Goal: Task Accomplishment & Management: Manage account settings

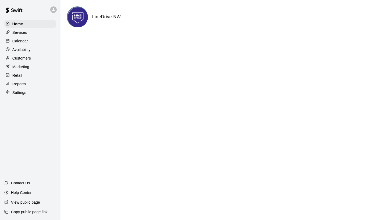
click at [23, 59] on p "Customers" at bounding box center [21, 58] width 19 height 5
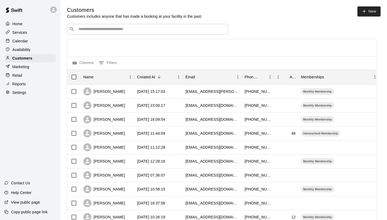
click at [175, 30] on input "Search customers by name or email" at bounding box center [151, 29] width 149 height 5
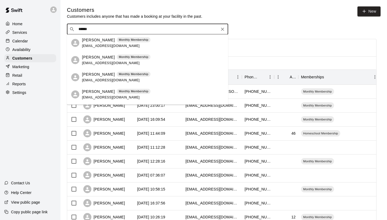
type input "*******"
click at [103, 37] on div "[PERSON_NAME] Monthly Membership [EMAIL_ADDRESS][DOMAIN_NAME]" at bounding box center [147, 42] width 161 height 17
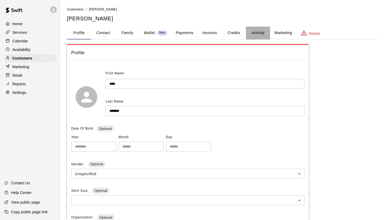
click at [254, 31] on button "Activity" at bounding box center [258, 33] width 24 height 13
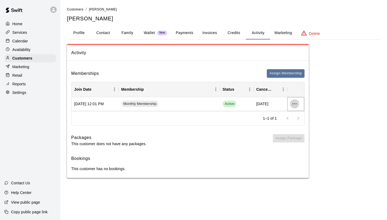
click at [294, 103] on icon "more actions" at bounding box center [294, 103] width 4 height 1
click at [266, 104] on div at bounding box center [193, 110] width 387 height 220
click at [97, 102] on div "[DATE] 12:01 PM" at bounding box center [94, 104] width 47 height 14
click at [182, 33] on button "Payments" at bounding box center [184, 33] width 26 height 13
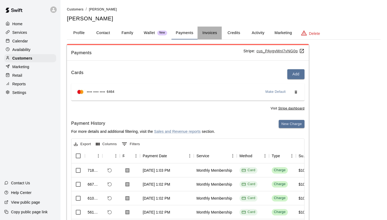
click at [214, 32] on button "Invoices" at bounding box center [209, 33] width 24 height 13
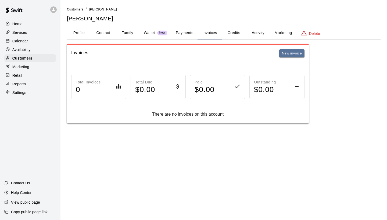
click at [255, 33] on button "Activity" at bounding box center [258, 33] width 24 height 13
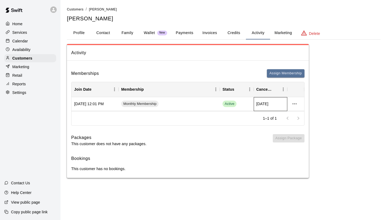
click at [277, 107] on div "[DATE]" at bounding box center [271, 104] width 34 height 14
click at [102, 103] on div "[DATE] 12:01 PM" at bounding box center [94, 104] width 47 height 14
click at [104, 31] on button "Contact" at bounding box center [103, 33] width 24 height 13
select select "**"
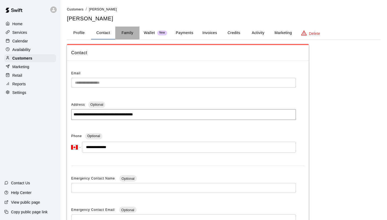
click at [126, 33] on button "Family" at bounding box center [127, 33] width 24 height 13
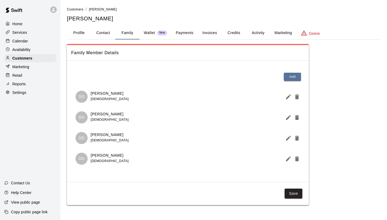
click at [147, 32] on p "Wallet" at bounding box center [149, 33] width 11 height 6
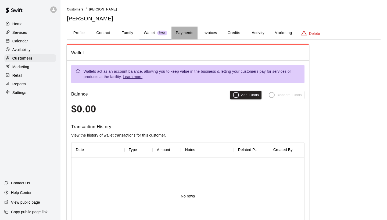
click at [182, 35] on button "Payments" at bounding box center [184, 33] width 26 height 13
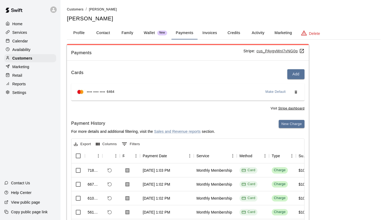
scroll to position [0, 0]
click at [84, 35] on button "Profile" at bounding box center [79, 32] width 24 height 13
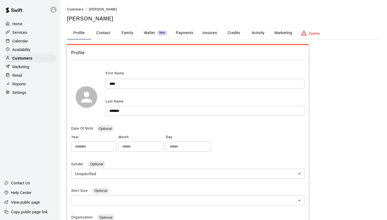
scroll to position [0, 0]
click at [258, 37] on button "Activity" at bounding box center [258, 33] width 24 height 13
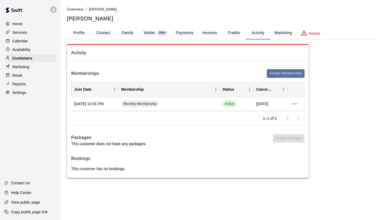
click at [232, 33] on button "Credits" at bounding box center [234, 33] width 24 height 13
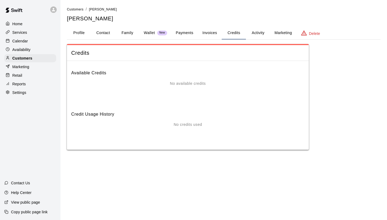
click at [210, 33] on button "Invoices" at bounding box center [209, 33] width 24 height 13
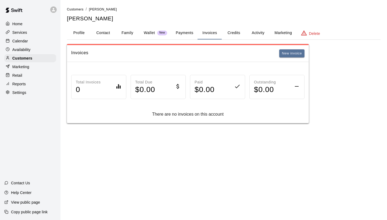
click at [182, 34] on button "Payments" at bounding box center [184, 33] width 26 height 13
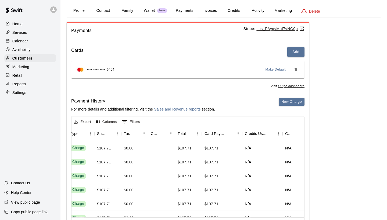
scroll to position [21, 0]
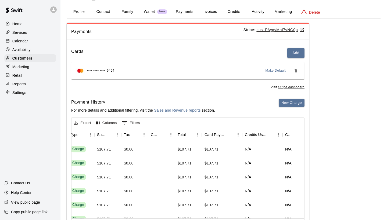
click at [236, 12] on button "Credits" at bounding box center [234, 11] width 24 height 13
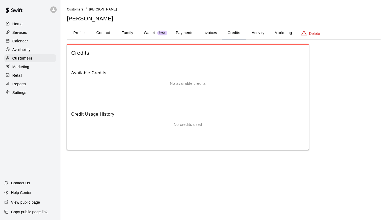
scroll to position [0, 0]
click at [258, 31] on button "Activity" at bounding box center [258, 33] width 24 height 13
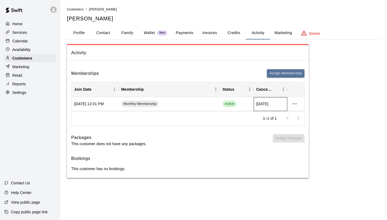
click at [268, 102] on span "[DATE]" at bounding box center [262, 103] width 12 height 5
click at [296, 104] on icon "more actions" at bounding box center [294, 103] width 4 height 1
click at [301, 117] on li "View details" at bounding box center [305, 114] width 30 height 9
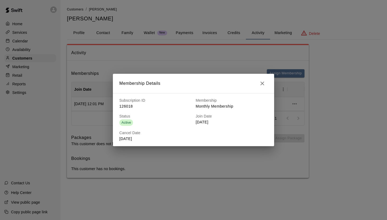
click at [261, 83] on icon "button" at bounding box center [262, 84] width 4 height 4
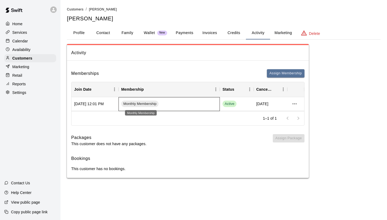
click at [146, 102] on span "Monthly Membership" at bounding box center [139, 104] width 37 height 5
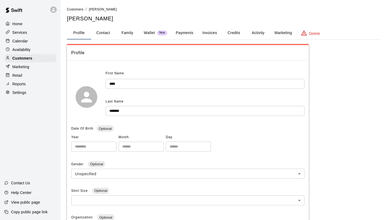
click at [210, 30] on button "Invoices" at bounding box center [209, 33] width 24 height 13
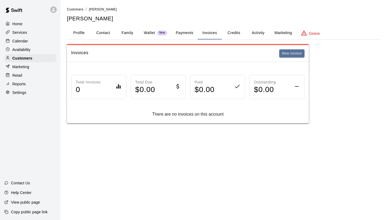
click at [259, 21] on h5 "[PERSON_NAME]" at bounding box center [223, 18] width 313 height 7
click at [259, 28] on button "Activity" at bounding box center [258, 33] width 24 height 13
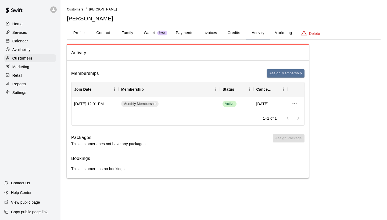
click at [233, 32] on button "Credits" at bounding box center [234, 33] width 24 height 13
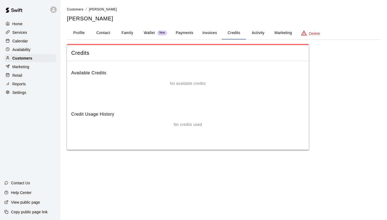
click at [215, 33] on button "Invoices" at bounding box center [209, 33] width 24 height 13
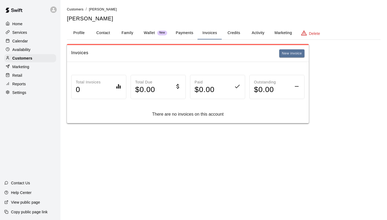
click at [187, 31] on button "Payments" at bounding box center [184, 33] width 26 height 13
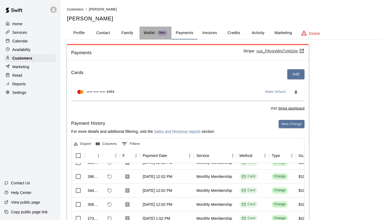
click at [152, 34] on p "Wallet" at bounding box center [149, 33] width 11 height 6
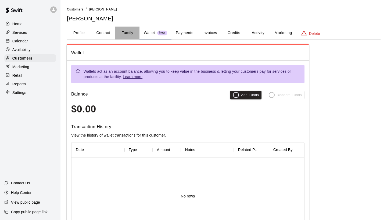
click at [128, 34] on button "Family" at bounding box center [127, 33] width 24 height 13
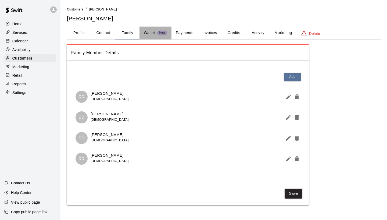
click at [147, 31] on p "Wallet" at bounding box center [149, 33] width 11 height 6
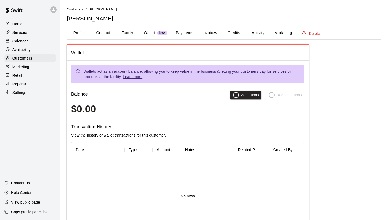
click at [262, 34] on button "Activity" at bounding box center [258, 33] width 24 height 13
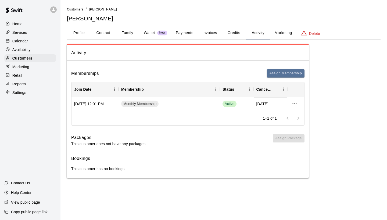
click at [268, 103] on span "[DATE]" at bounding box center [262, 103] width 12 height 5
click at [227, 103] on span "Active" at bounding box center [229, 104] width 14 height 5
click at [160, 105] on link "Monthly Membership" at bounding box center [140, 104] width 39 height 6
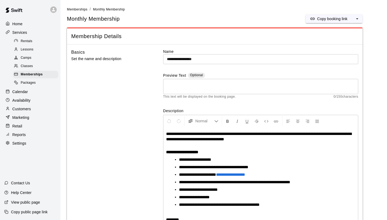
scroll to position [48, 0]
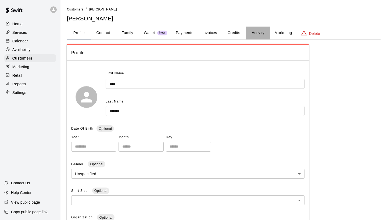
click at [263, 32] on button "Activity" at bounding box center [258, 33] width 24 height 13
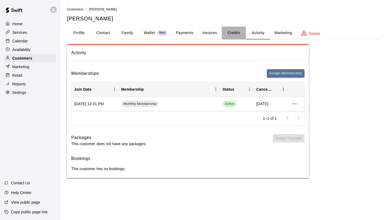
click at [236, 33] on button "Credits" at bounding box center [234, 33] width 24 height 13
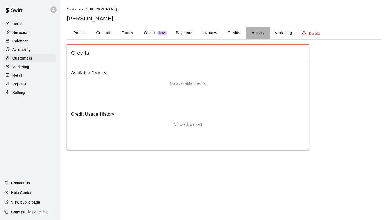
click at [260, 30] on button "Activity" at bounding box center [258, 33] width 24 height 13
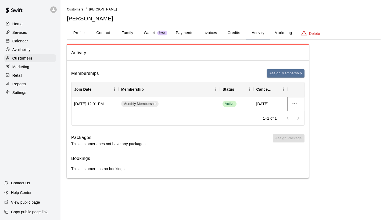
click at [294, 103] on icon "more actions" at bounding box center [294, 104] width 6 height 6
click at [189, 106] on div at bounding box center [193, 110] width 387 height 220
click at [107, 103] on div "[DATE] 12:01 PM" at bounding box center [94, 104] width 47 height 14
click at [131, 102] on span "Monthly Membership" at bounding box center [139, 104] width 37 height 5
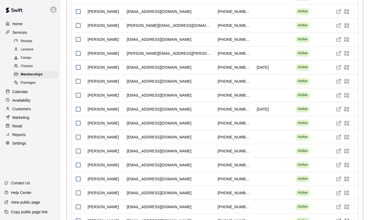
scroll to position [966, 0]
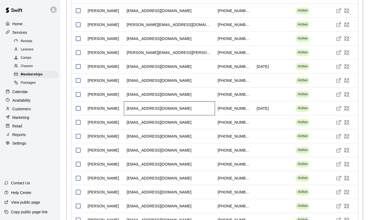
click at [142, 111] on div "[EMAIL_ADDRESS][DOMAIN_NAME]" at bounding box center [159, 108] width 65 height 5
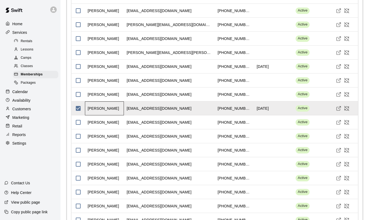
click at [106, 111] on div "[PERSON_NAME]" at bounding box center [103, 108] width 31 height 5
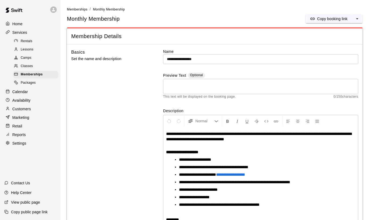
scroll to position [0, 0]
click at [28, 74] on span "Memberships" at bounding box center [32, 74] width 22 height 5
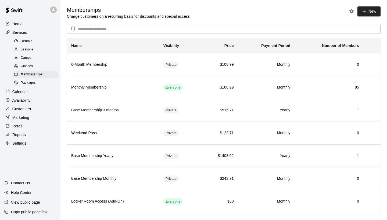
click at [27, 107] on p "Customers" at bounding box center [21, 108] width 19 height 5
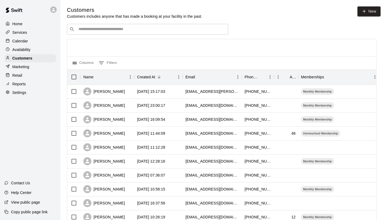
click at [165, 30] on input "Search customers by name or email" at bounding box center [151, 29] width 149 height 5
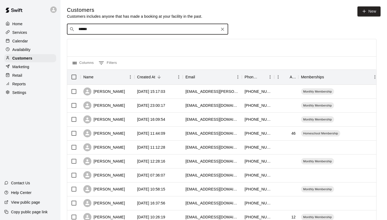
type input "*******"
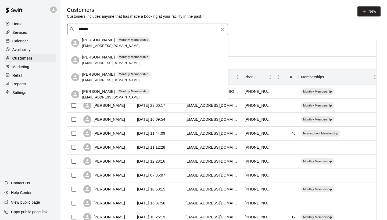
click at [101, 46] on span "[EMAIL_ADDRESS][DOMAIN_NAME]" at bounding box center [111, 46] width 58 height 4
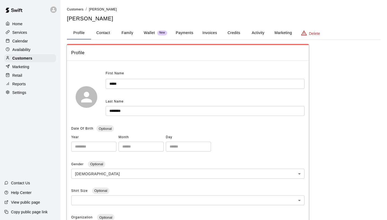
click at [236, 34] on button "Credits" at bounding box center [234, 33] width 24 height 13
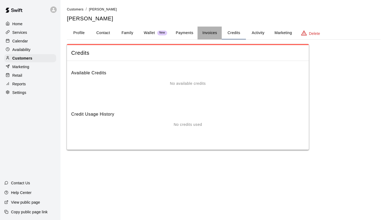
click at [213, 31] on button "Invoices" at bounding box center [209, 33] width 24 height 13
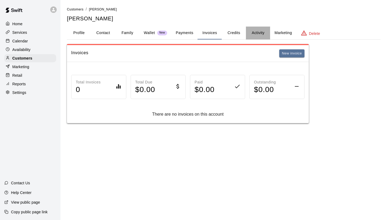
click at [257, 31] on button "Activity" at bounding box center [258, 33] width 24 height 13
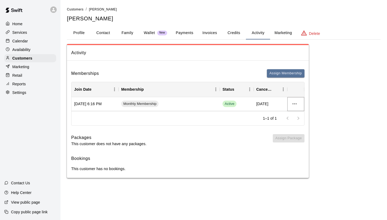
click at [294, 105] on icon "more actions" at bounding box center [294, 104] width 6 height 6
click at [239, 143] on div at bounding box center [193, 110] width 387 height 220
click at [150, 104] on span "Monthly Membership" at bounding box center [139, 104] width 37 height 5
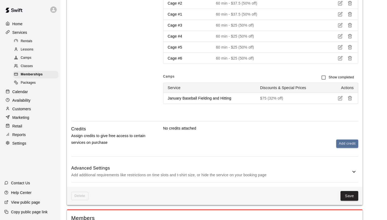
scroll to position [348, 0]
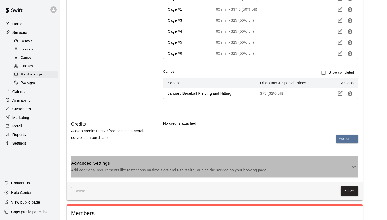
click at [258, 167] on h6 "Advanced Settings" at bounding box center [210, 163] width 279 height 7
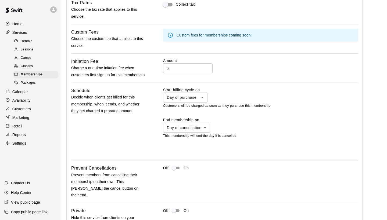
scroll to position [537, 0]
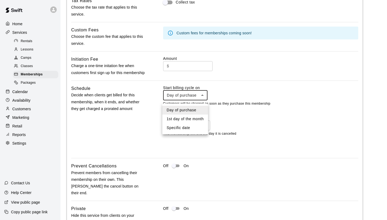
click at [185, 99] on div at bounding box center [193, 110] width 387 height 220
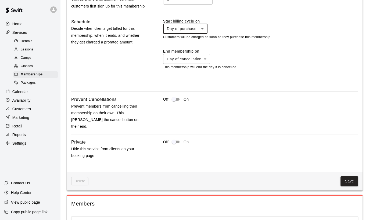
scroll to position [608, 0]
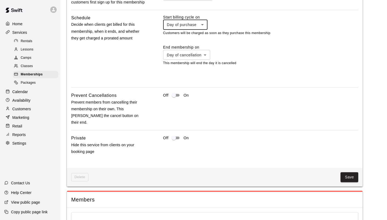
click at [26, 194] on p "Help Center" at bounding box center [21, 192] width 20 height 5
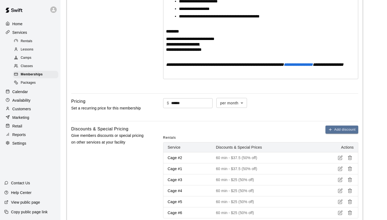
scroll to position [168, 0]
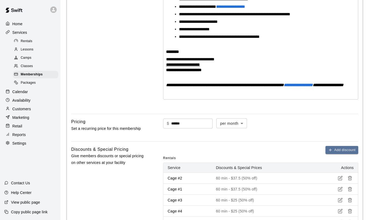
click at [18, 107] on p "Customers" at bounding box center [21, 108] width 19 height 5
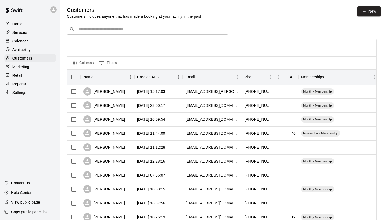
click at [154, 33] on div "​ ​" at bounding box center [147, 29] width 161 height 11
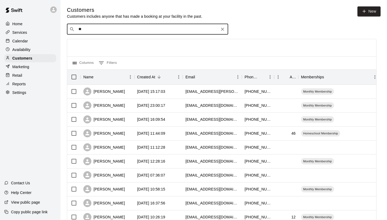
type input "***"
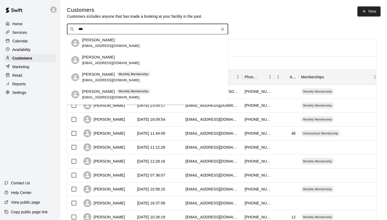
click at [100, 82] on span "[EMAIL_ADDRESS][DOMAIN_NAME]" at bounding box center [111, 80] width 58 height 4
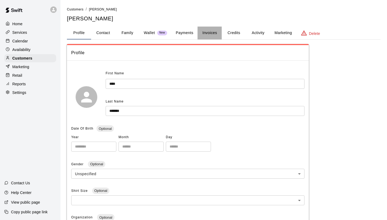
click at [214, 36] on button "Invoices" at bounding box center [209, 33] width 24 height 13
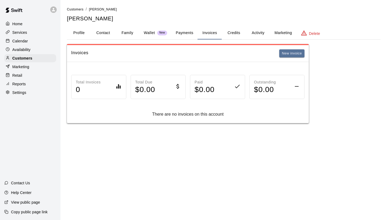
click at [233, 33] on button "Credits" at bounding box center [234, 33] width 24 height 13
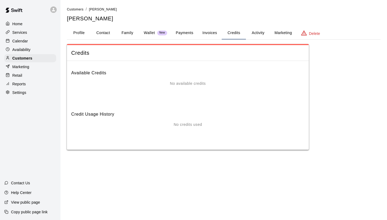
click at [258, 33] on button "Activity" at bounding box center [258, 33] width 24 height 13
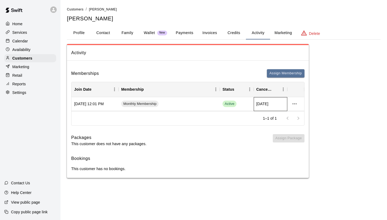
click at [268, 103] on span "[DATE]" at bounding box center [262, 103] width 12 height 5
click at [302, 103] on div at bounding box center [295, 104] width 17 height 14
click at [18, 59] on p "Customers" at bounding box center [22, 58] width 20 height 5
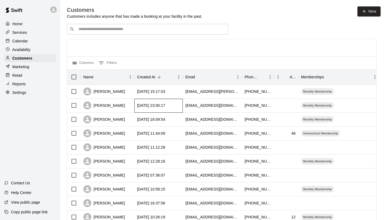
click at [170, 108] on div "[DATE] 23:00:17" at bounding box center [158, 106] width 48 height 14
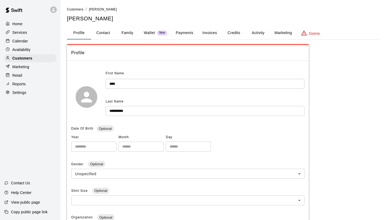
click at [256, 34] on button "Activity" at bounding box center [258, 33] width 24 height 13
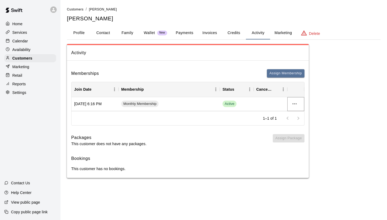
click at [295, 103] on icon "more actions" at bounding box center [294, 103] width 4 height 1
click at [231, 158] on div at bounding box center [193, 110] width 387 height 220
click at [25, 58] on p "Customers" at bounding box center [22, 58] width 20 height 5
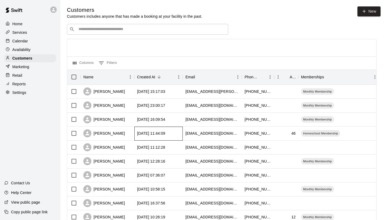
click at [153, 136] on div "[DATE] 11:44:09" at bounding box center [158, 134] width 48 height 14
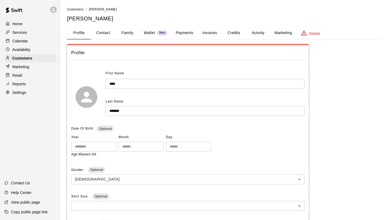
click at [214, 32] on button "Invoices" at bounding box center [209, 33] width 24 height 13
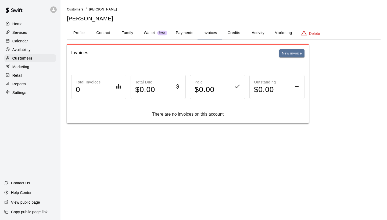
click at [254, 32] on button "Activity" at bounding box center [258, 33] width 24 height 13
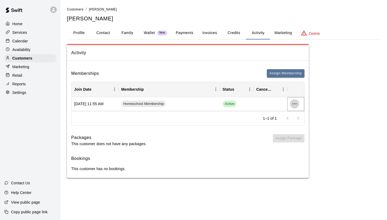
click at [294, 103] on icon "more actions" at bounding box center [294, 103] width 4 height 1
click at [30, 60] on div at bounding box center [193, 110] width 387 height 220
click at [29, 58] on p "Customers" at bounding box center [22, 58] width 20 height 5
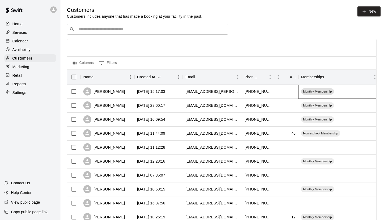
click at [317, 92] on span "Monthly Membership" at bounding box center [317, 91] width 33 height 4
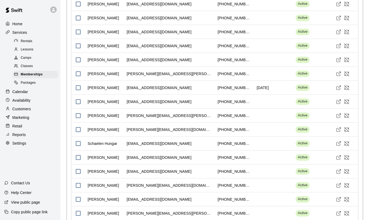
scroll to position [805, 0]
click at [346, 91] on icon "Cancel Membership" at bounding box center [346, 87] width 5 height 5
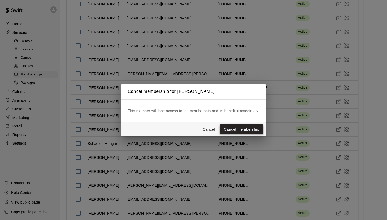
click at [238, 132] on button "Cancel membership" at bounding box center [241, 130] width 44 height 10
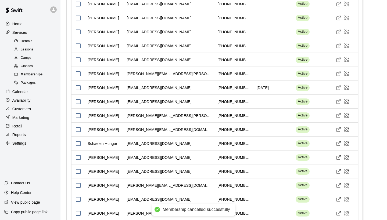
click at [23, 73] on span "Memberships" at bounding box center [32, 74] width 22 height 5
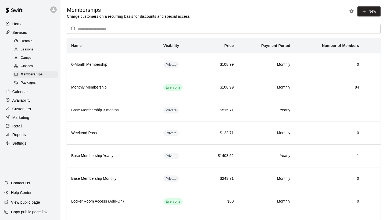
click at [150, 26] on input "text" at bounding box center [229, 29] width 302 height 10
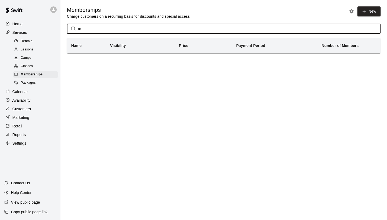
type input "**"
click at [20, 107] on p "Customers" at bounding box center [21, 108] width 19 height 5
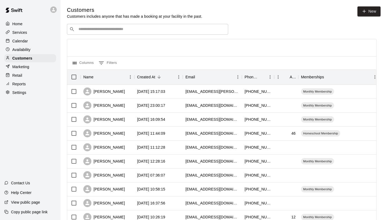
click at [132, 30] on input "Search customers by name or email" at bounding box center [151, 29] width 149 height 5
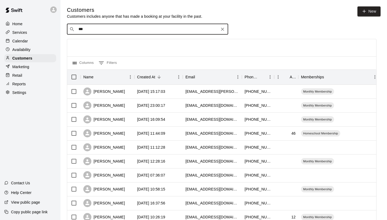
type input "****"
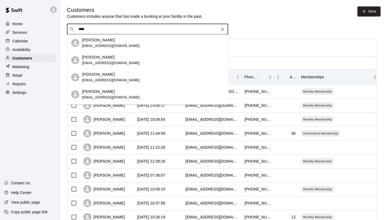
click at [109, 45] on span "[EMAIL_ADDRESS][DOMAIN_NAME]" at bounding box center [111, 46] width 58 height 4
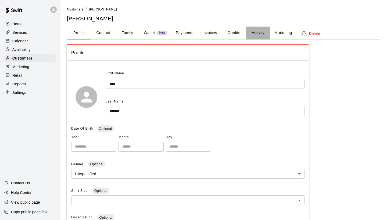
click at [257, 31] on button "Activity" at bounding box center [258, 33] width 24 height 13
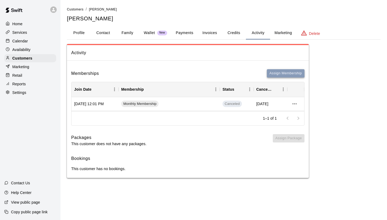
click at [274, 76] on button "Assign Membership" at bounding box center [286, 73] width 38 height 8
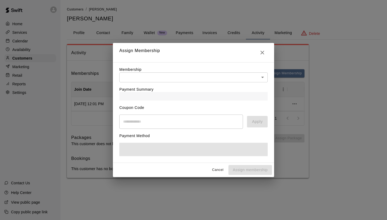
click at [183, 82] on div "Payment Summary" at bounding box center [193, 91] width 148 height 18
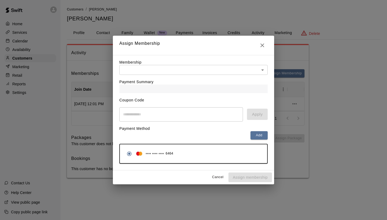
click at [187, 71] on body "Home Services Calendar Availability Customers Marketing Retail Reports Settings…" at bounding box center [193, 94] width 387 height 189
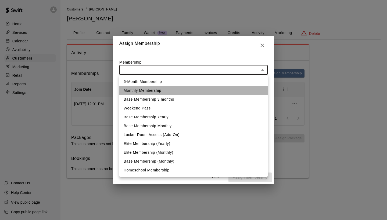
click at [155, 90] on li "Monthly Membership" at bounding box center [193, 90] width 148 height 9
type input "**********"
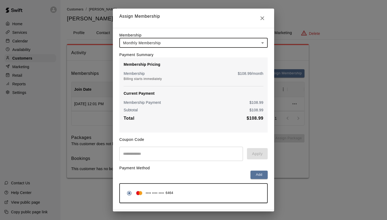
click at [180, 153] on input "text" at bounding box center [181, 154] width 124 height 14
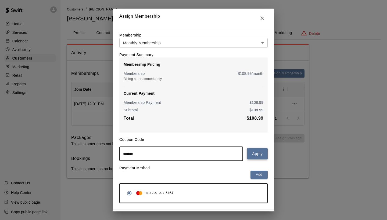
type input "*******"
click at [261, 150] on button "Apply" at bounding box center [257, 153] width 21 height 11
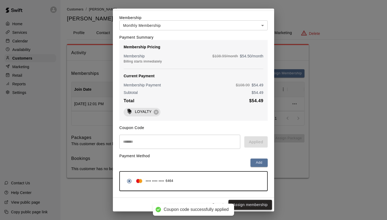
scroll to position [17, 0]
click at [241, 205] on button "Assign membership" at bounding box center [250, 205] width 44 height 10
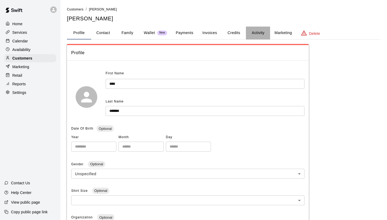
click at [256, 33] on button "Activity" at bounding box center [258, 33] width 24 height 13
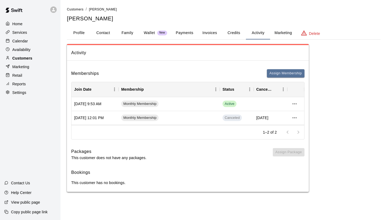
click at [18, 59] on p "Customers" at bounding box center [22, 58] width 20 height 5
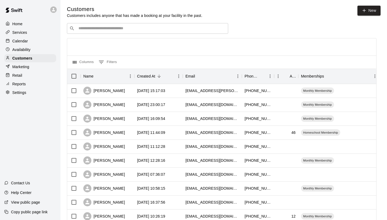
scroll to position [2, 0]
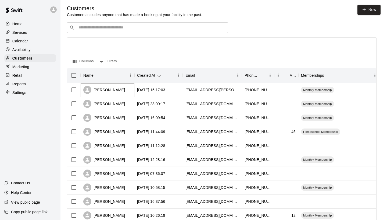
click at [121, 92] on div "[PERSON_NAME]" at bounding box center [108, 90] width 54 height 14
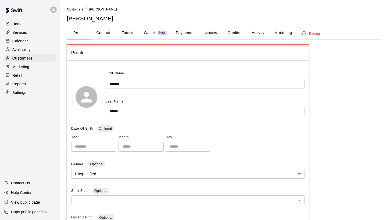
click at [99, 31] on button "Contact" at bounding box center [103, 33] width 24 height 13
select select "**"
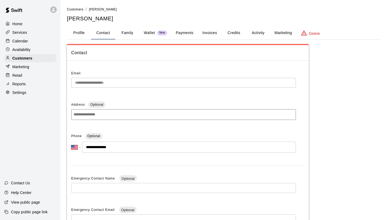
click at [85, 76] on div "Email" at bounding box center [183, 73] width 225 height 9
click at [127, 33] on button "Family" at bounding box center [127, 33] width 24 height 13
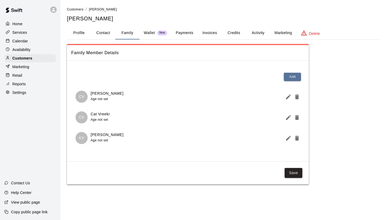
click at [181, 32] on button "Payments" at bounding box center [184, 33] width 26 height 13
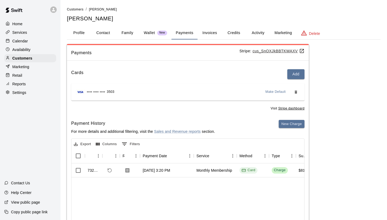
click at [216, 37] on button "Invoices" at bounding box center [209, 33] width 24 height 13
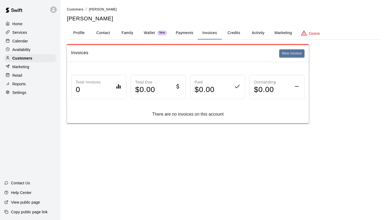
click at [235, 31] on button "Credits" at bounding box center [234, 33] width 24 height 13
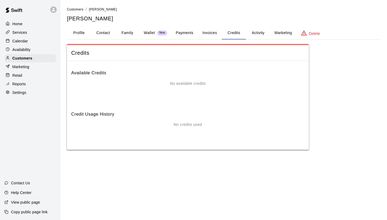
click at [283, 32] on button "Marketing" at bounding box center [283, 33] width 26 height 13
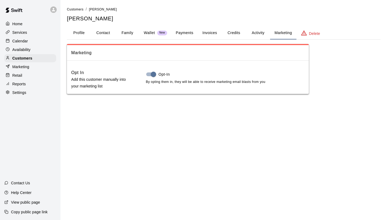
click at [264, 34] on button "Activity" at bounding box center [258, 33] width 24 height 13
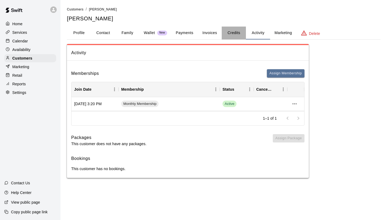
click at [231, 31] on button "Credits" at bounding box center [234, 33] width 24 height 13
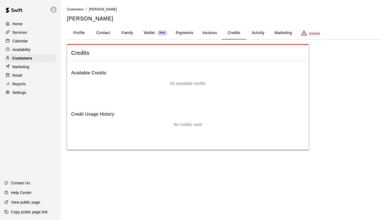
click at [83, 30] on button "Profile" at bounding box center [79, 33] width 24 height 13
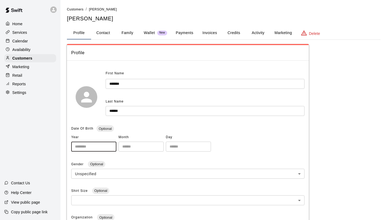
click at [111, 143] on input "number" at bounding box center [93, 147] width 45 height 10
click at [151, 130] on div "Date Of Birth Optional" at bounding box center [187, 129] width 233 height 9
click at [105, 26] on div "**********" at bounding box center [223, 176] width 313 height 341
click at [105, 30] on button "Contact" at bounding box center [103, 33] width 24 height 13
select select "**"
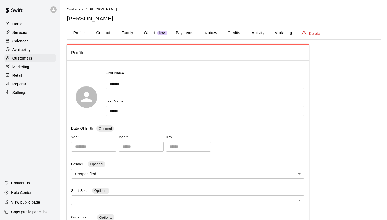
select select "**"
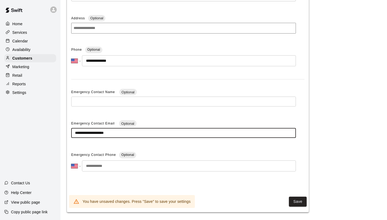
scroll to position [86, 0]
type input "**********"
click at [291, 197] on button "Save" at bounding box center [298, 202] width 18 height 10
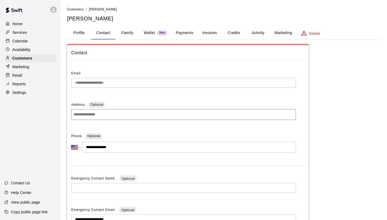
scroll to position [0, 0]
click at [22, 64] on p "Marketing" at bounding box center [20, 66] width 17 height 5
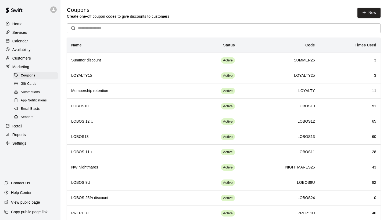
click at [28, 115] on span "Senders" at bounding box center [27, 117] width 13 height 5
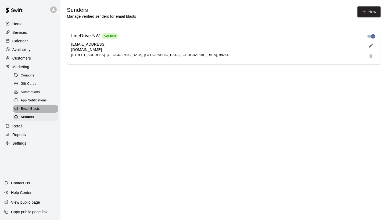
click at [30, 108] on span "Email Blasts" at bounding box center [30, 108] width 19 height 5
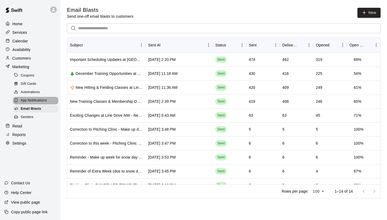
click at [30, 101] on span "App Notifications" at bounding box center [34, 100] width 26 height 5
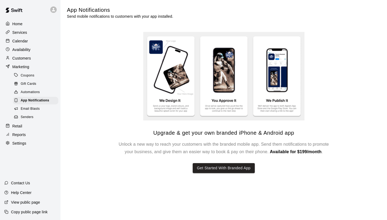
click at [31, 94] on span "Automations" at bounding box center [30, 92] width 19 height 5
